Goal: Ask a question: Ask a question

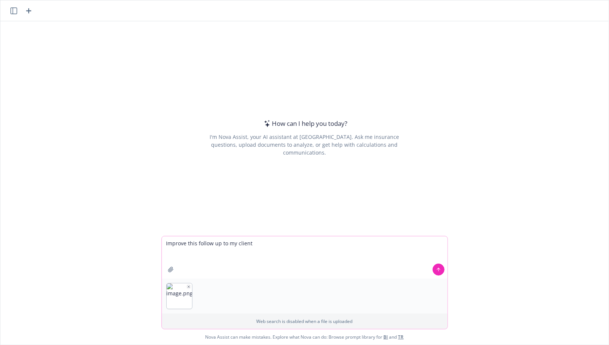
click at [187, 286] on icon "button" at bounding box center [189, 287] width 4 height 4
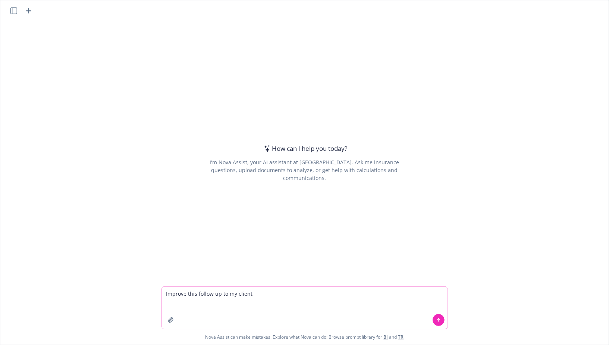
paste textarea "Hi [PERSON_NAME], I've collected together the information we'll need for your n…"
type textarea "Improve this follow up to my client Hi [PERSON_NAME], I've collected together t…"
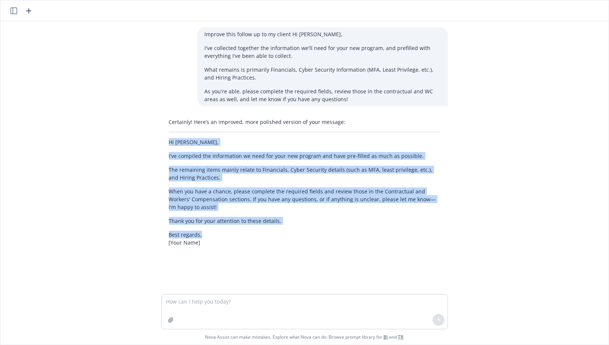
drag, startPoint x: 163, startPoint y: 144, endPoint x: 270, endPoint y: 233, distance: 139.3
click at [270, 233] on div "Certainly! Here’s an improved, more polished version of your message: Hi [PERSO…" at bounding box center [304, 182] width 286 height 134
copy div "Hi [PERSON_NAME], I've compiled the information we need for your new program an…"
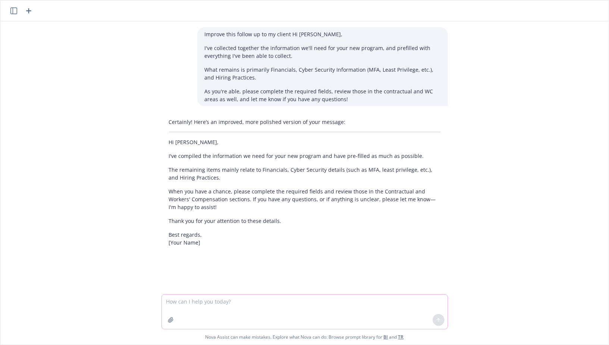
click at [214, 305] on textarea at bounding box center [305, 311] width 286 height 34
paste textarea "Hi [PERSON_NAME], I've compiled the information we need for your new program an…"
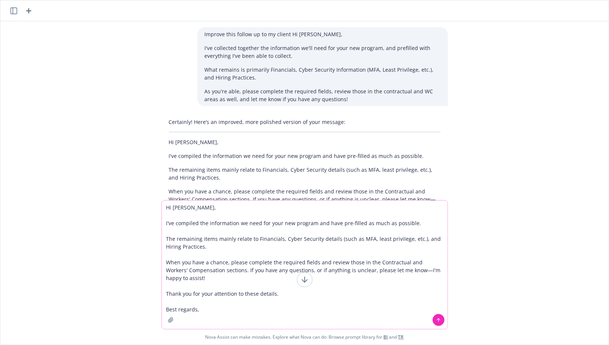
click at [200, 211] on textarea "Hi [PERSON_NAME], I've compiled the information we need for your new program an…" at bounding box center [305, 264] width 286 height 128
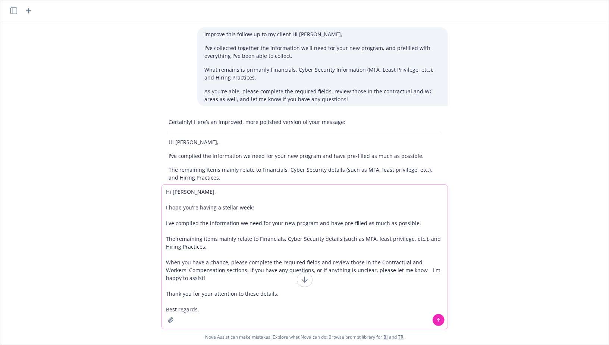
drag, startPoint x: 200, startPoint y: 211, endPoint x: 158, endPoint y: 221, distance: 43.1
click at [192, 211] on textarea "Hi [PERSON_NAME], I hope you're having a stellar week! I've compiled the inform…" at bounding box center [305, 257] width 286 height 144
click at [286, 204] on textarea "Hi [PERSON_NAME], I hope you're having a stellar week! I've compiled the inform…" at bounding box center [305, 257] width 286 height 144
click at [165, 223] on textarea "Hi [PERSON_NAME], I hope you're having a stellar week! I've compiled the inform…" at bounding box center [305, 249] width 286 height 160
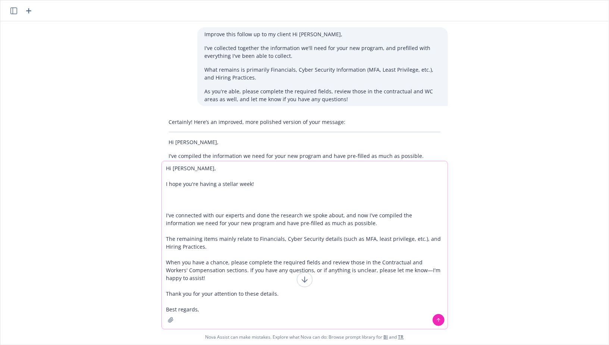
click at [364, 214] on textarea "Hi [PERSON_NAME], I hope you're having a stellar week! I've connected with our …" at bounding box center [305, 244] width 286 height 167
click at [362, 226] on textarea "Hi [PERSON_NAME], I hope you're having a stellar week! I've connected with our …" at bounding box center [305, 244] width 286 height 167
click at [235, 247] on textarea "Hi [PERSON_NAME], I hope you're having a stellar week! I've connected with our …" at bounding box center [305, 244] width 286 height 167
click at [223, 272] on textarea "Hi [PERSON_NAME], I hope you're having a stellar week! I've connected with our …" at bounding box center [305, 244] width 286 height 167
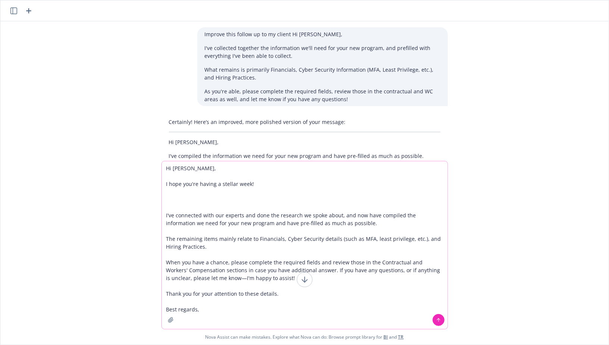
type textarea "Hi [PERSON_NAME], I hope you're having a stellar week! I've connected with our …"
click at [279, 280] on textarea "Hi [PERSON_NAME], I hope you're having a stellar week! I've connected with our …" at bounding box center [305, 244] width 286 height 167
click at [217, 278] on textarea "Hi [PERSON_NAME], I hope you're having a stellar week! I've connected with our …" at bounding box center [305, 244] width 286 height 167
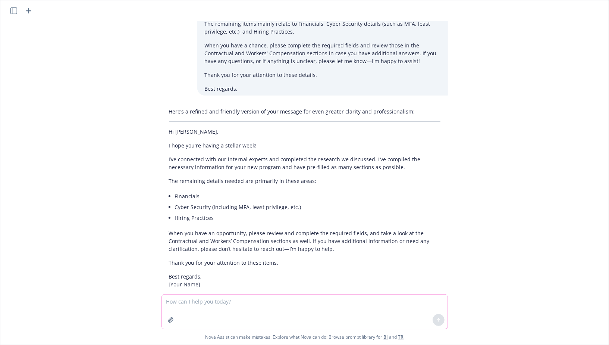
scroll to position [304, 0]
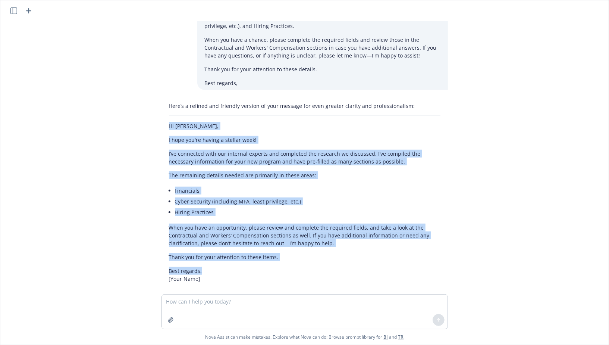
drag, startPoint x: 165, startPoint y: 117, endPoint x: 230, endPoint y: 259, distance: 155.7
click at [230, 259] on div "Here’s a refined and friendly version of your message for even greater clarity …" at bounding box center [304, 192] width 286 height 186
copy div "Hi [PERSON_NAME], I hope you're having a stellar week! I’ve connected with our …"
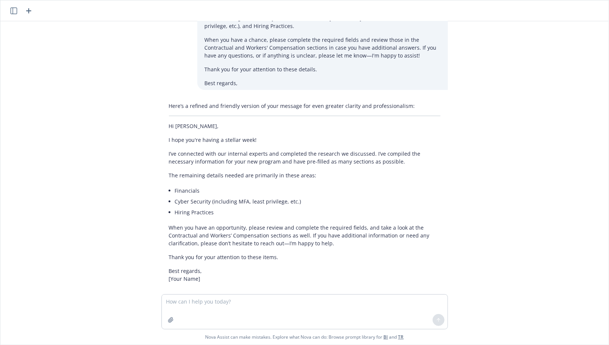
click at [343, 171] on p "The remaining details needed are primarily in these areas:" at bounding box center [304, 175] width 271 height 8
click at [31, 13] on icon "button" at bounding box center [28, 10] width 9 height 9
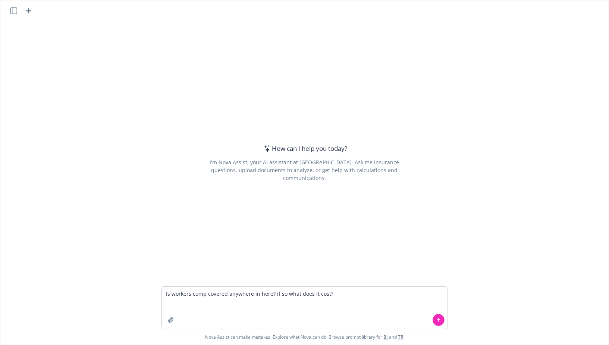
type textarea "Is workers comp covered anywhere in here? if so what does it cost?"
click at [164, 316] on div at bounding box center [171, 320] width 18 height 18
click at [173, 319] on icon "button" at bounding box center [171, 320] width 6 height 6
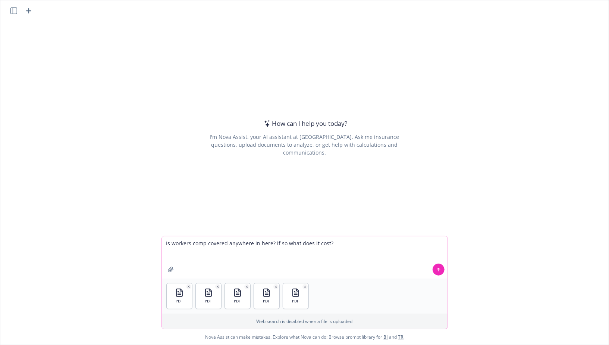
click at [438, 268] on icon at bounding box center [438, 269] width 5 height 5
